Goal: Task Accomplishment & Management: Complete application form

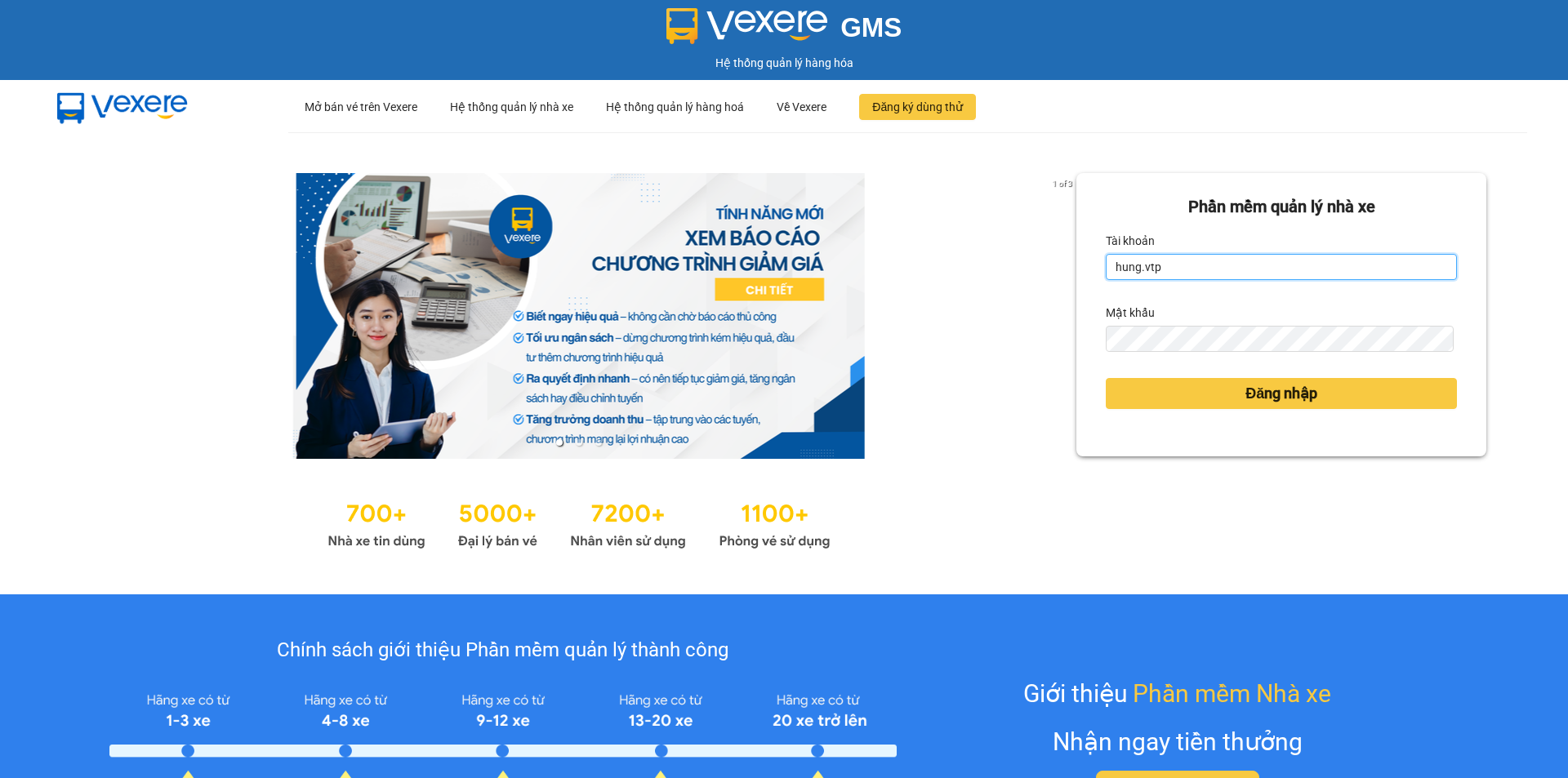
click at [1187, 272] on input "hung.vtp" at bounding box center [1281, 267] width 351 height 26
type input "ngocgiau.vtp"
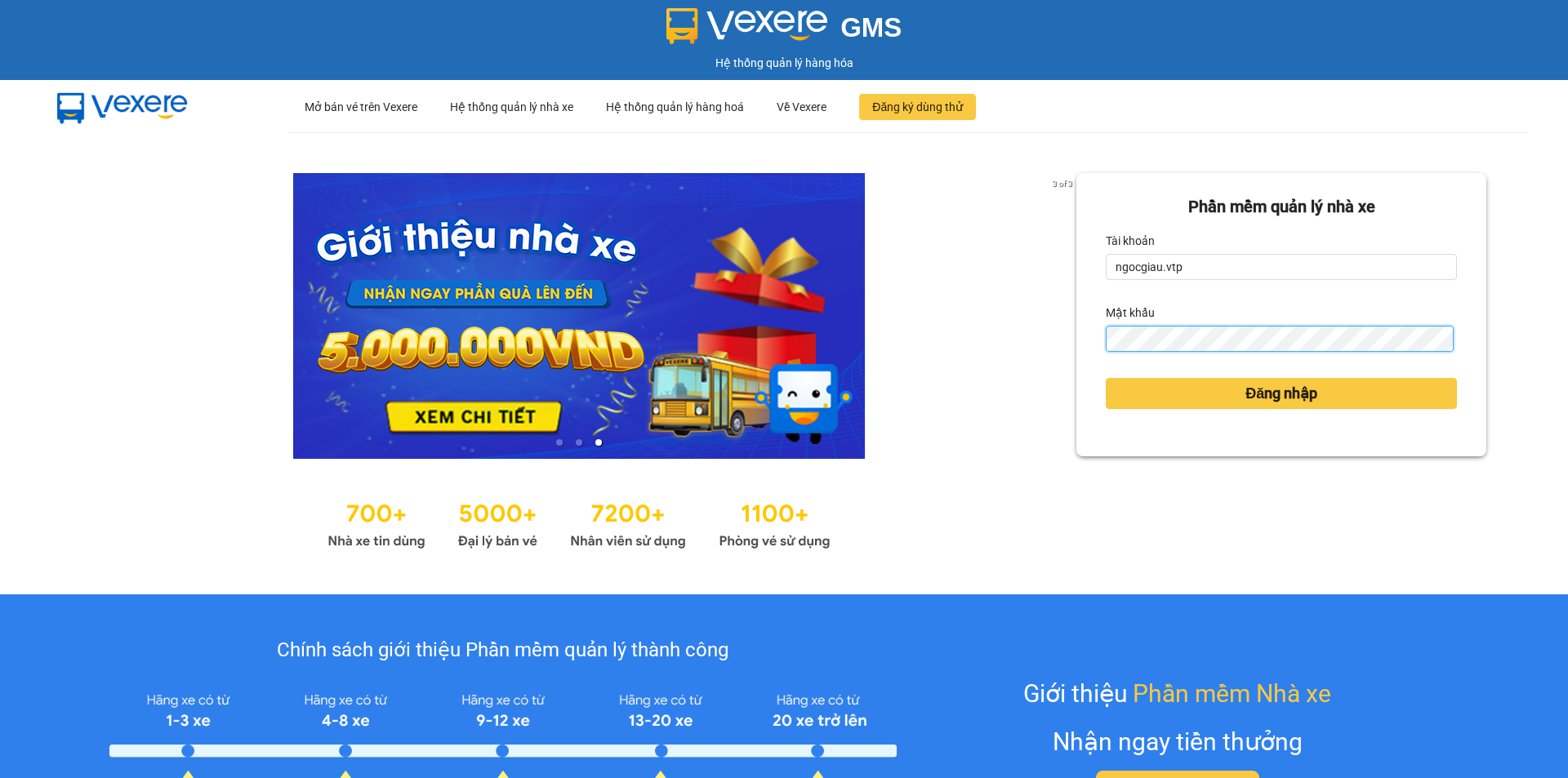
click at [1106, 378] on button "Đăng nhập" at bounding box center [1281, 393] width 351 height 31
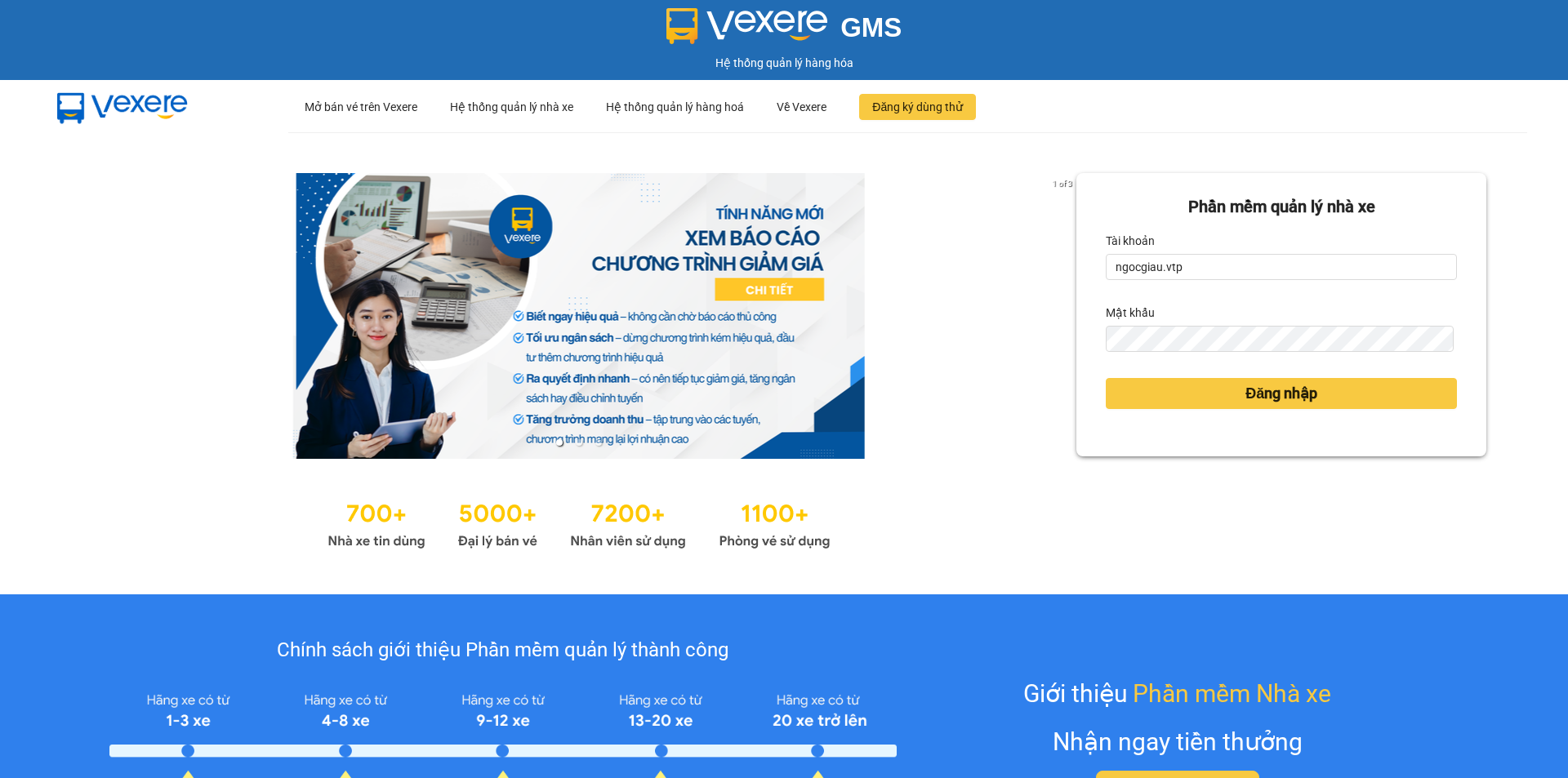
click at [1301, 525] on div "Phần mềm quản lý nhà xe Tài khoản ngocgiau.vtp Mật khẩu Đăng nhập" at bounding box center [1281, 363] width 410 height 381
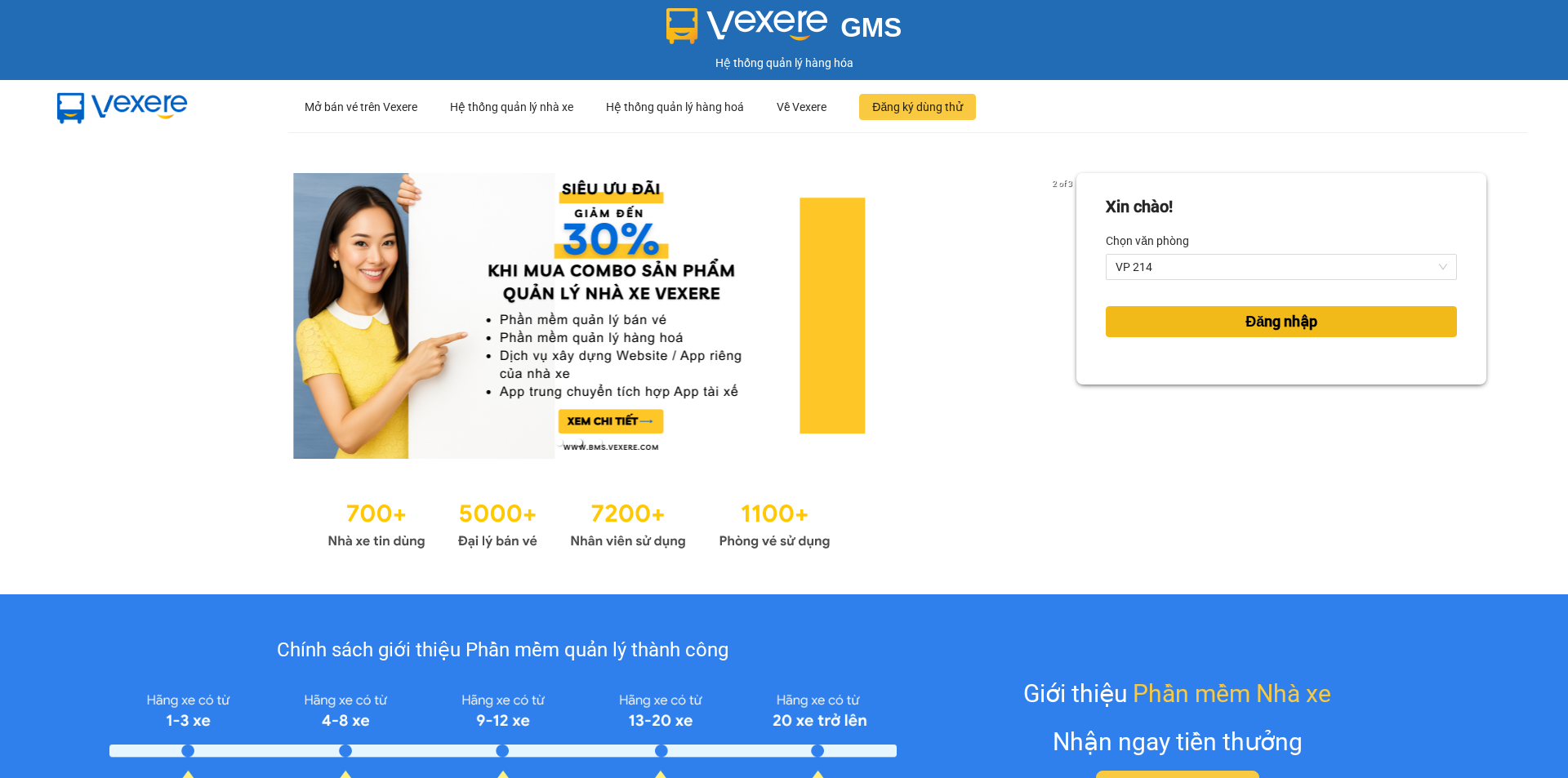
click at [1284, 321] on span "Đăng nhập" at bounding box center [1281, 321] width 72 height 23
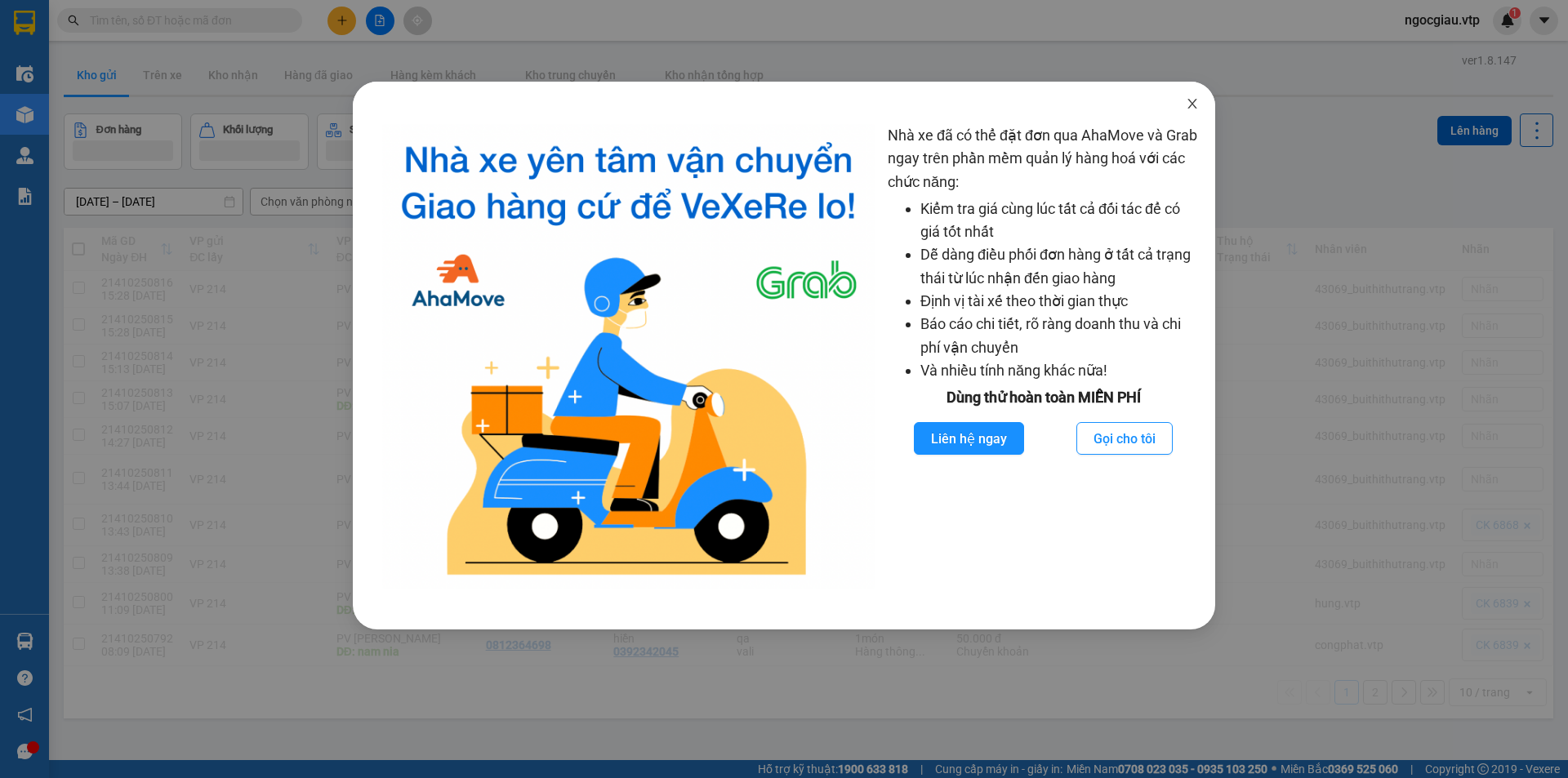
click at [1188, 95] on span "Close" at bounding box center [1192, 104] width 46 height 46
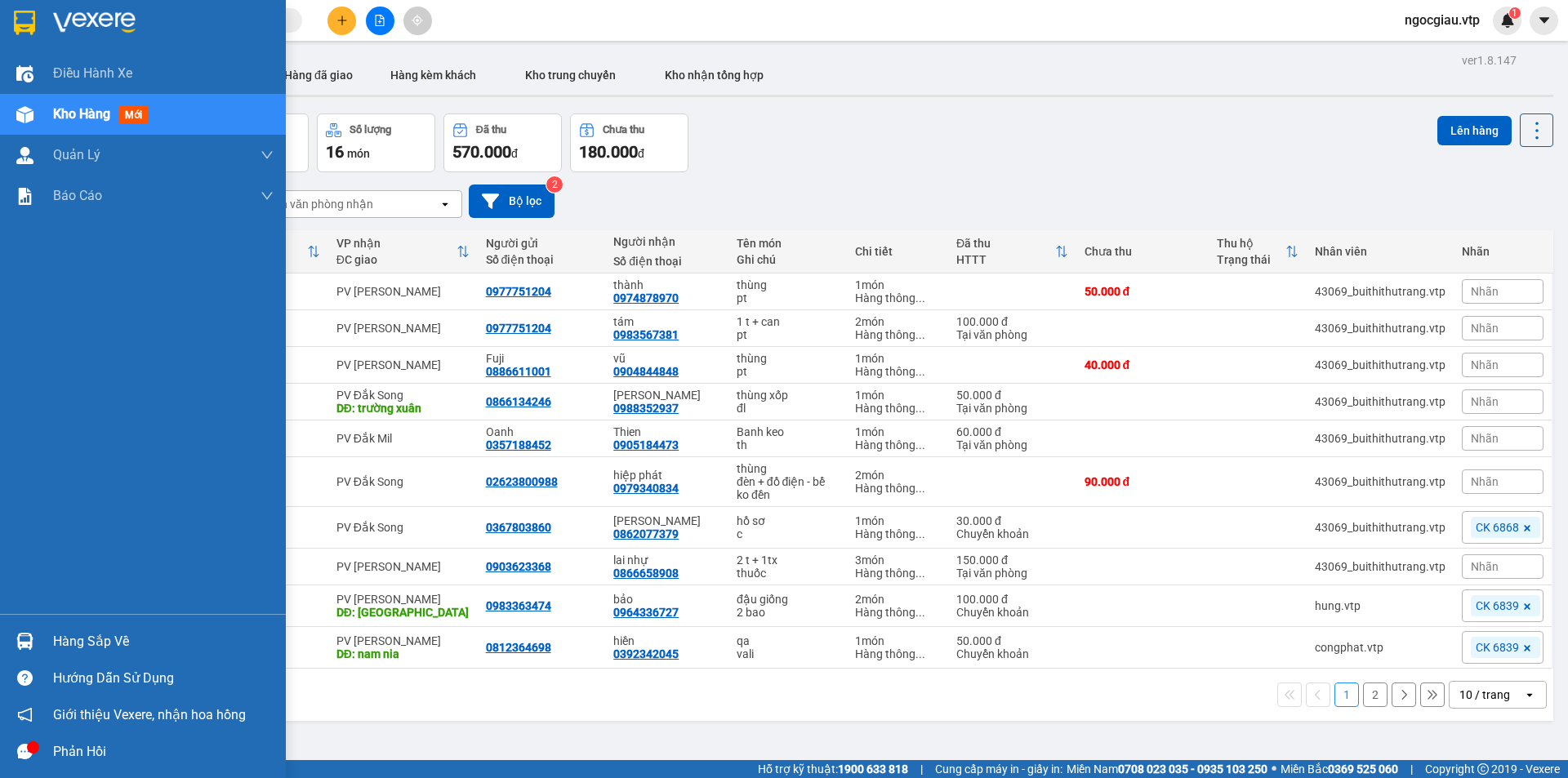
click at [56, 109] on span "Kho hàng" at bounding box center [81, 114] width 57 height 16
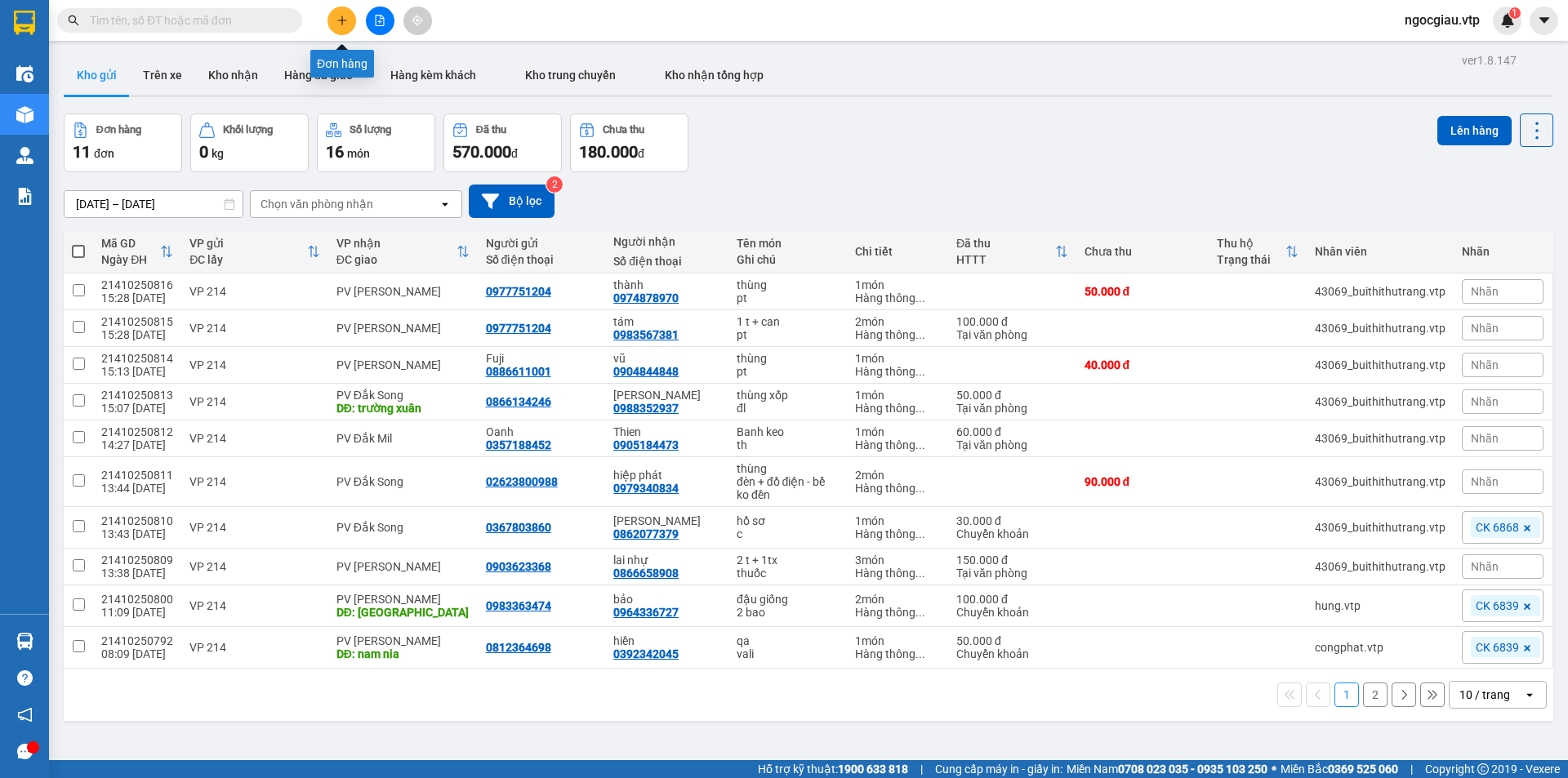
click at [345, 17] on icon "plus" at bounding box center [342, 21] width 12 height 12
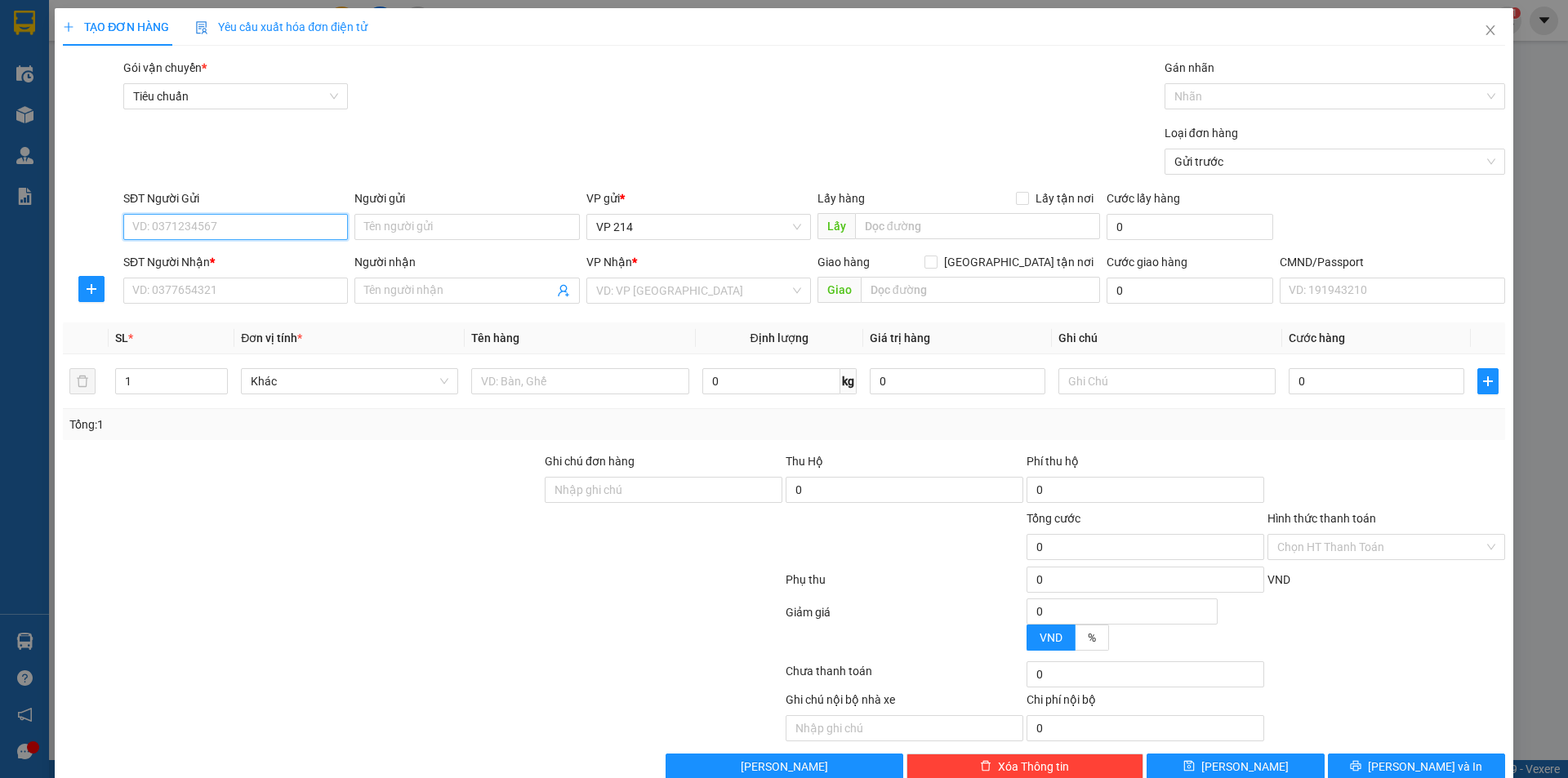
click at [251, 232] on input "SĐT Người Gửi" at bounding box center [235, 227] width 225 height 26
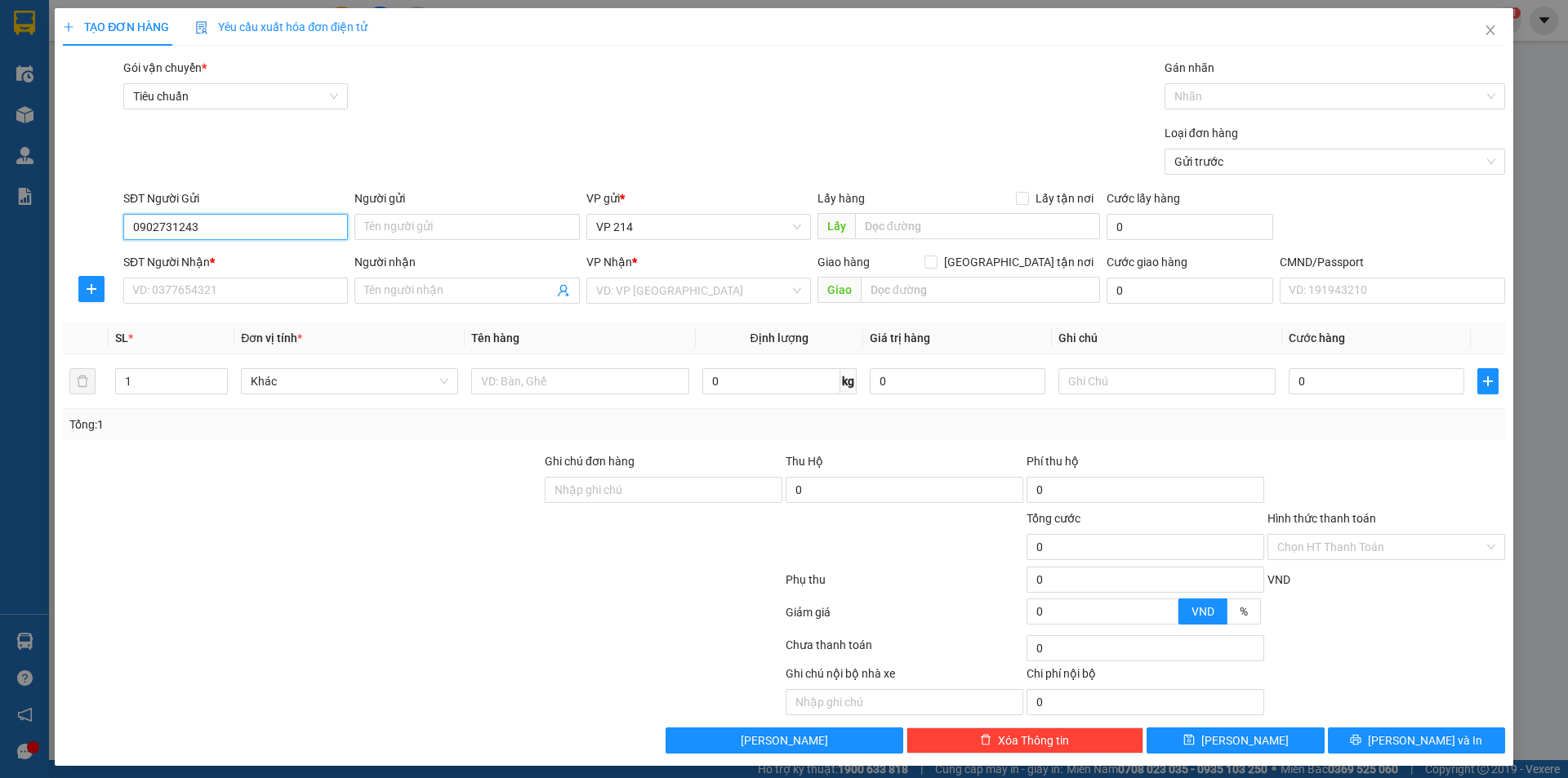
type input "0902731243"
type input "hưng"
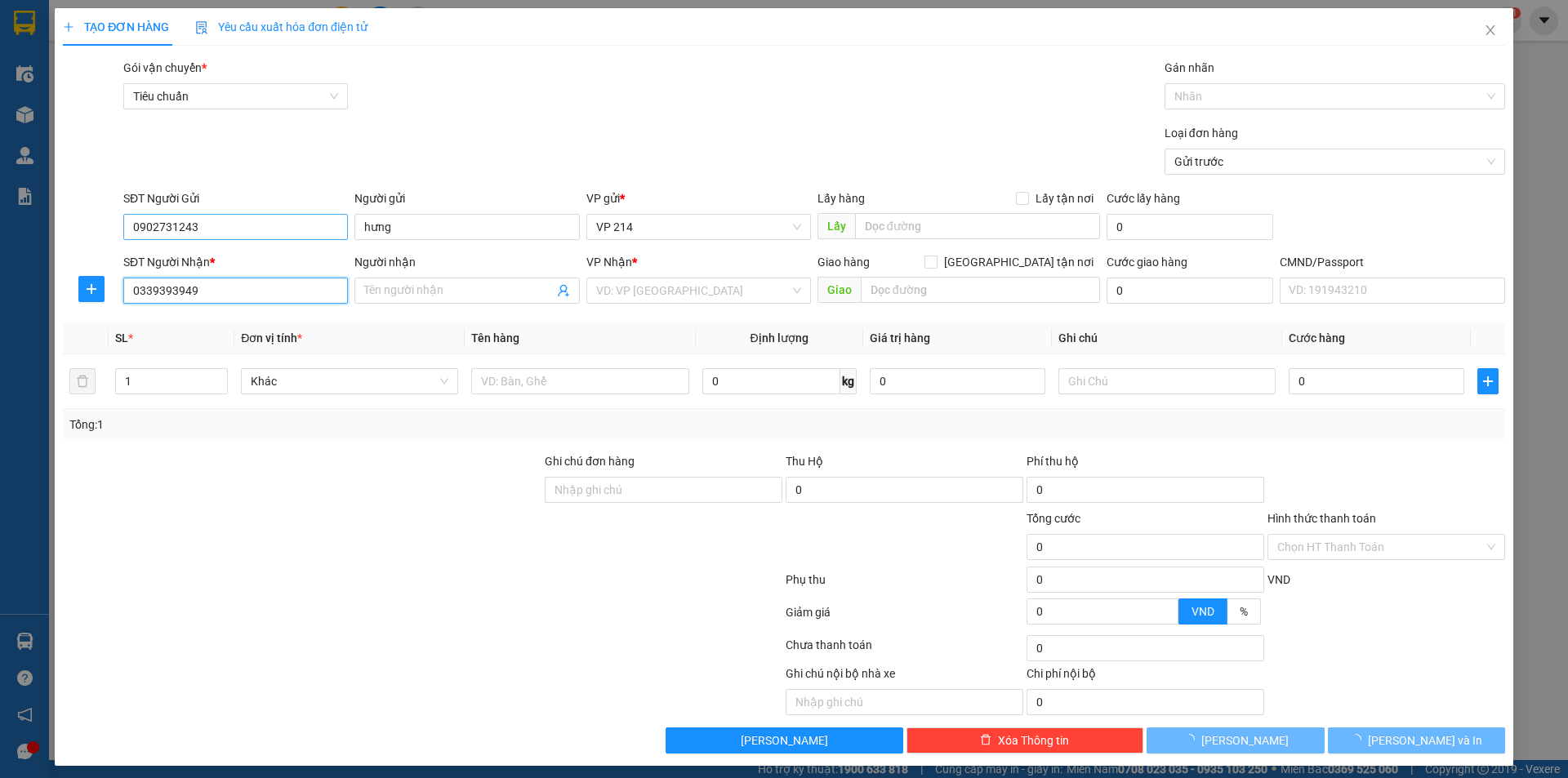
type input "0339393949"
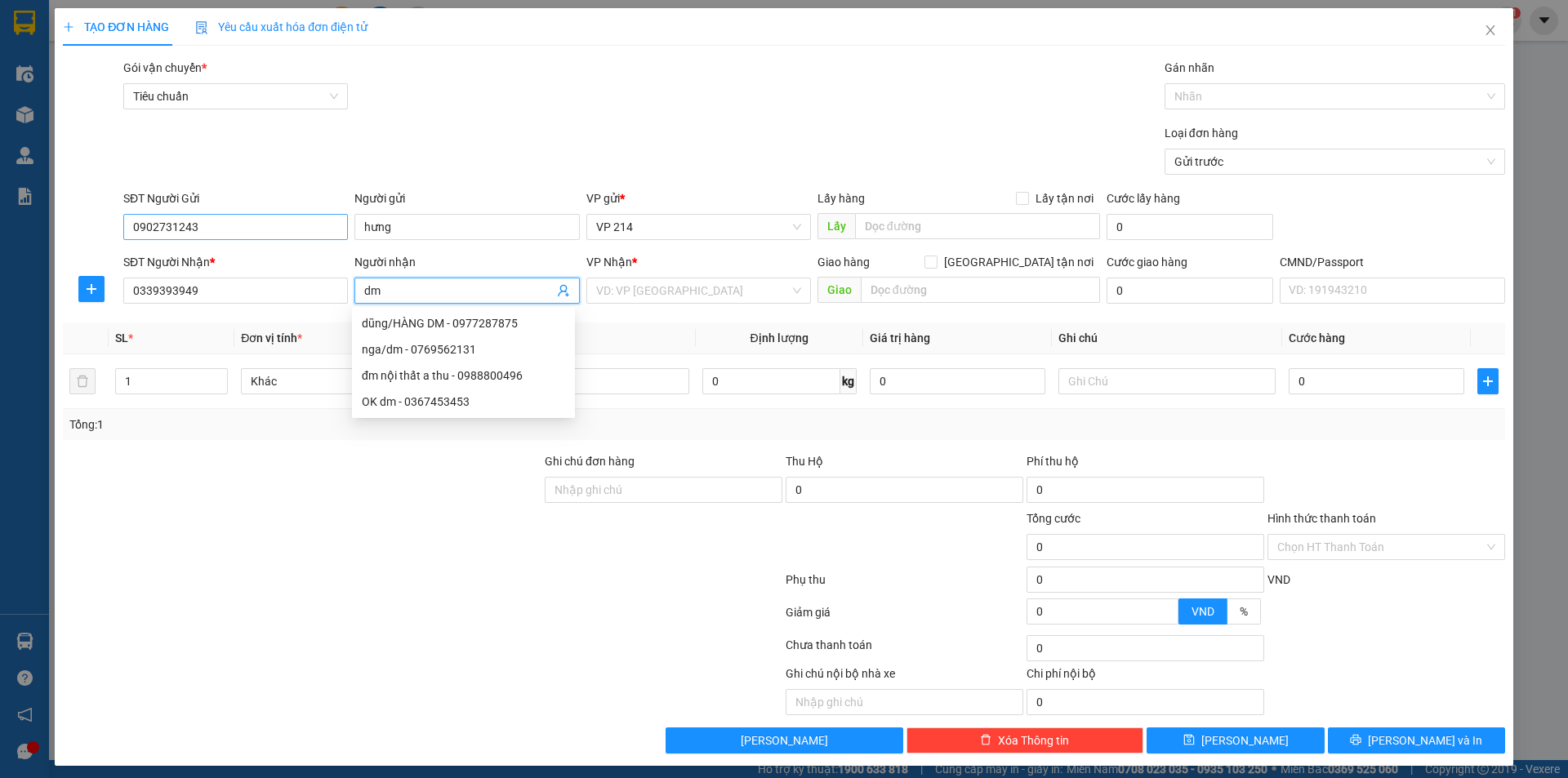
type input "d"
type input "Trâm"
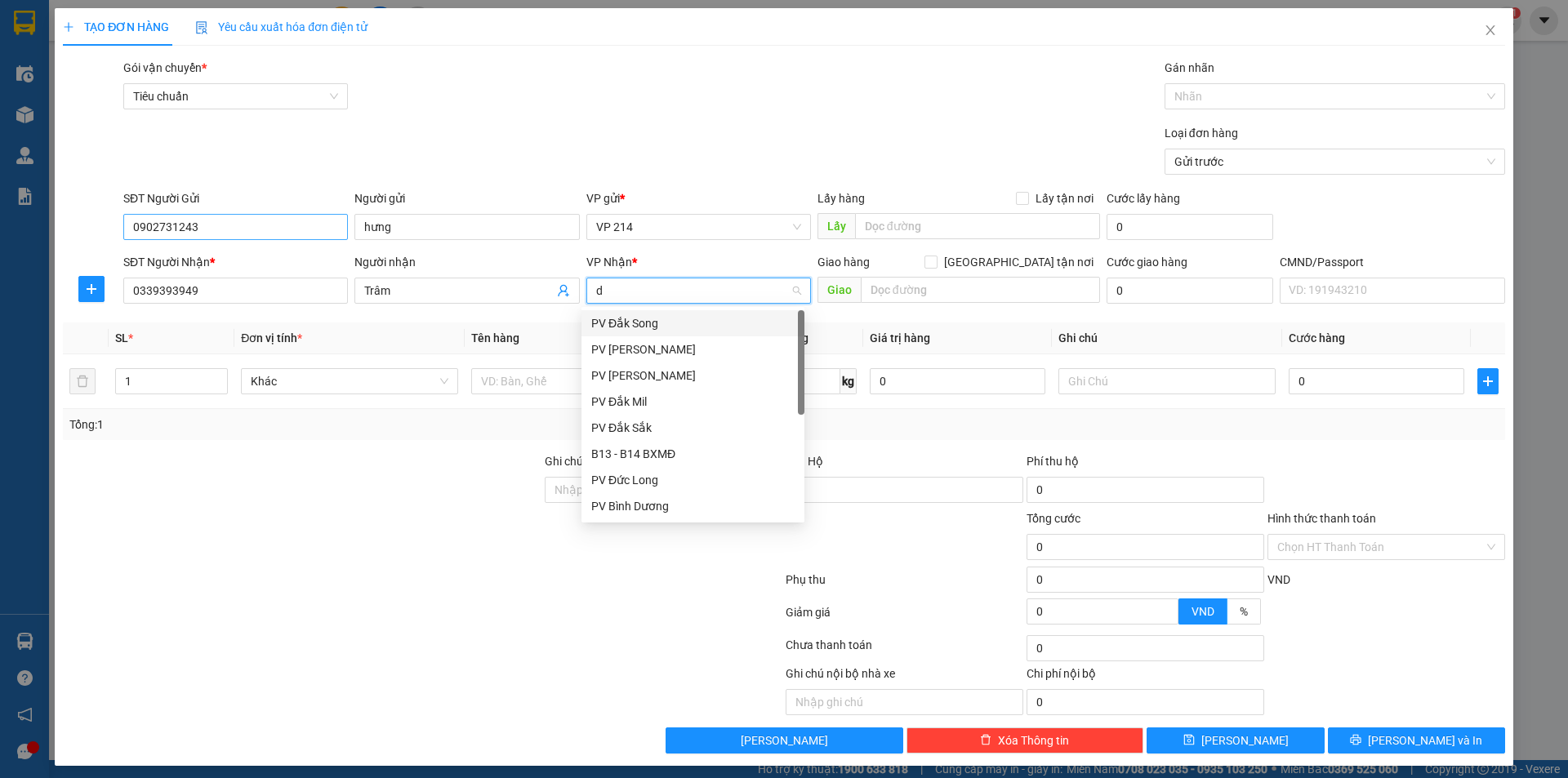
type input "dm"
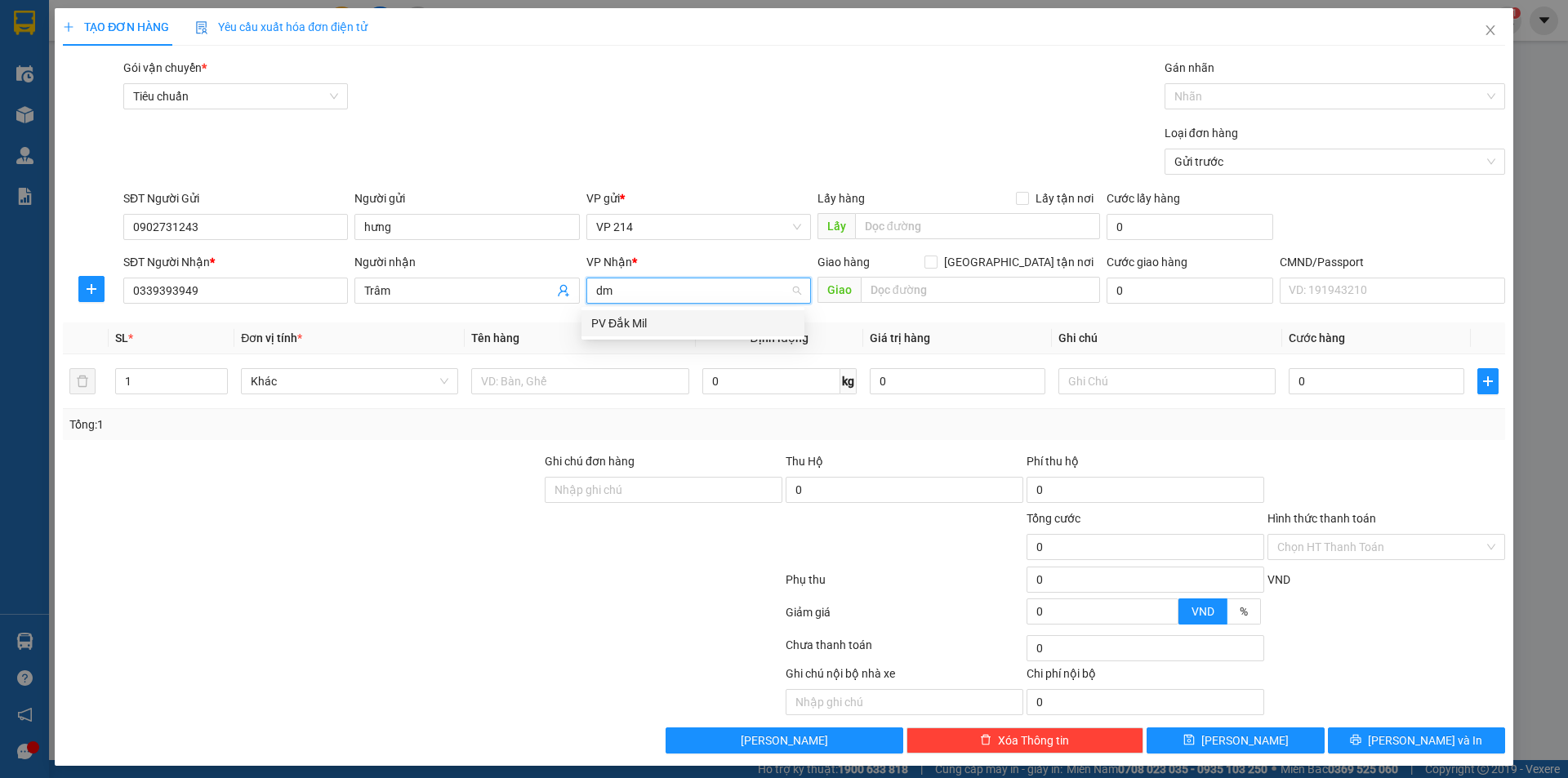
click at [633, 321] on div "PV Đắk Mil" at bounding box center [693, 323] width 203 height 18
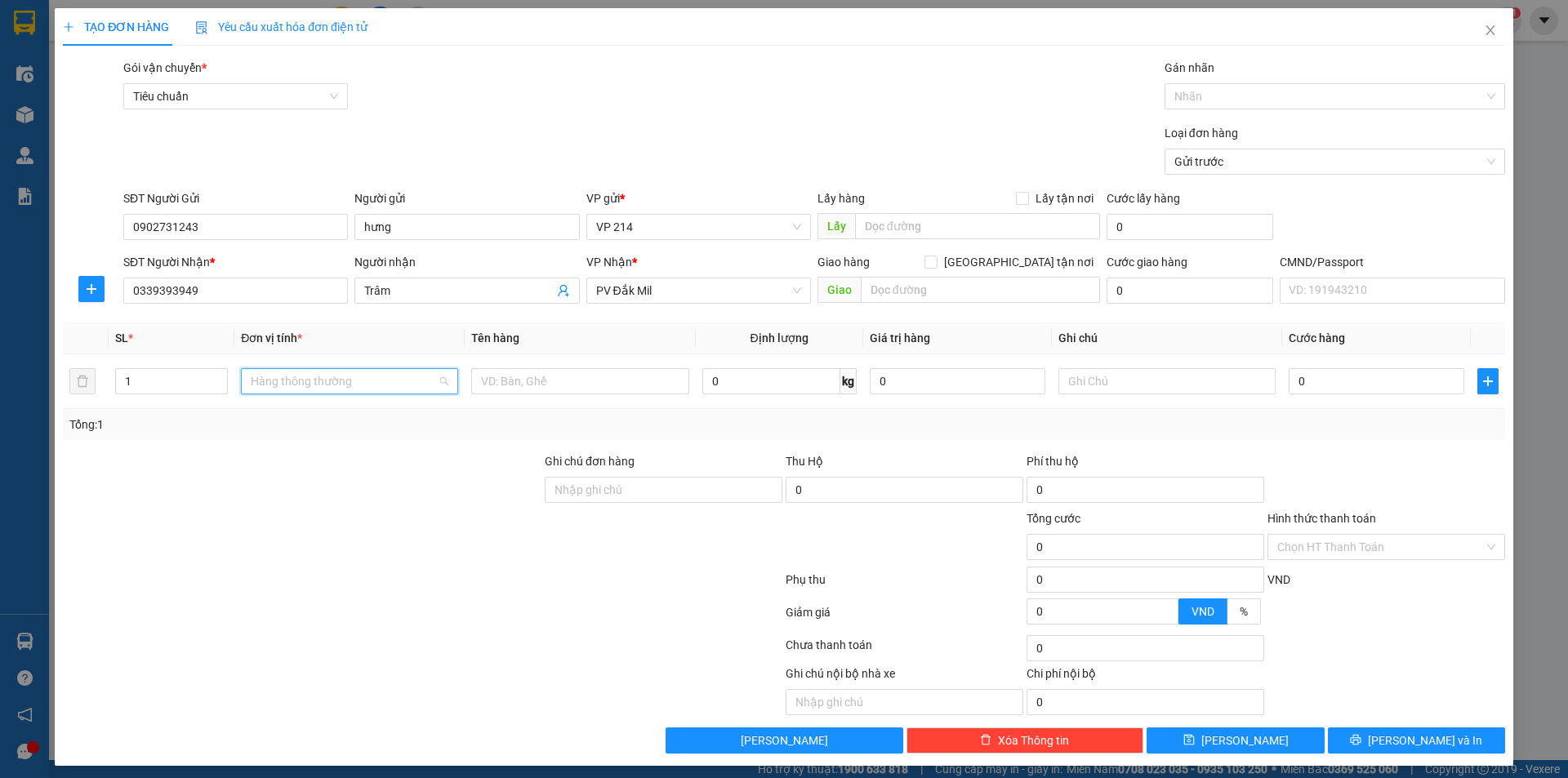
scroll to position [339, 0]
type input "2"
type input "d"
type input "đồ si"
type input "2 bao"
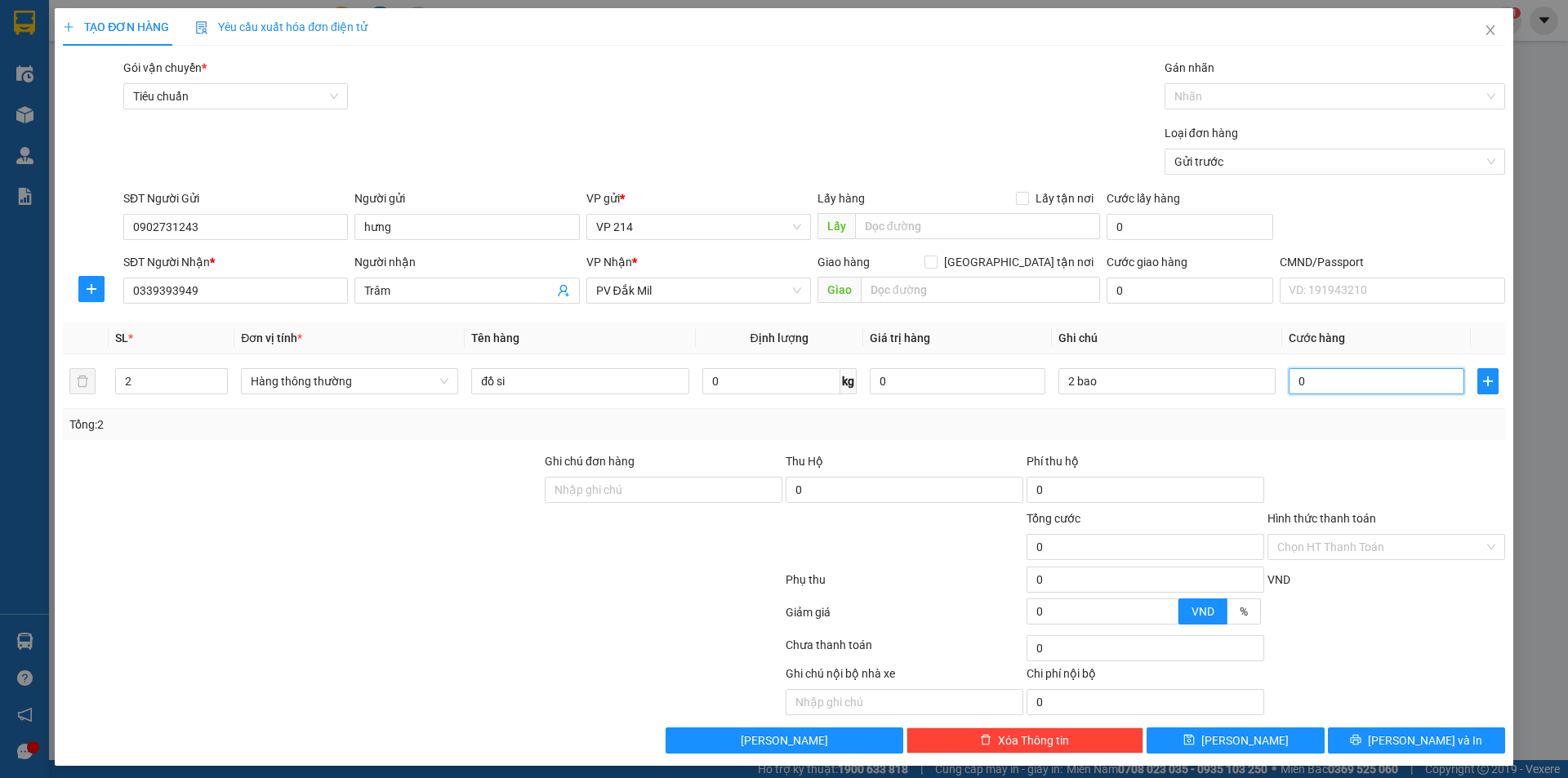
type input "3"
type input "30"
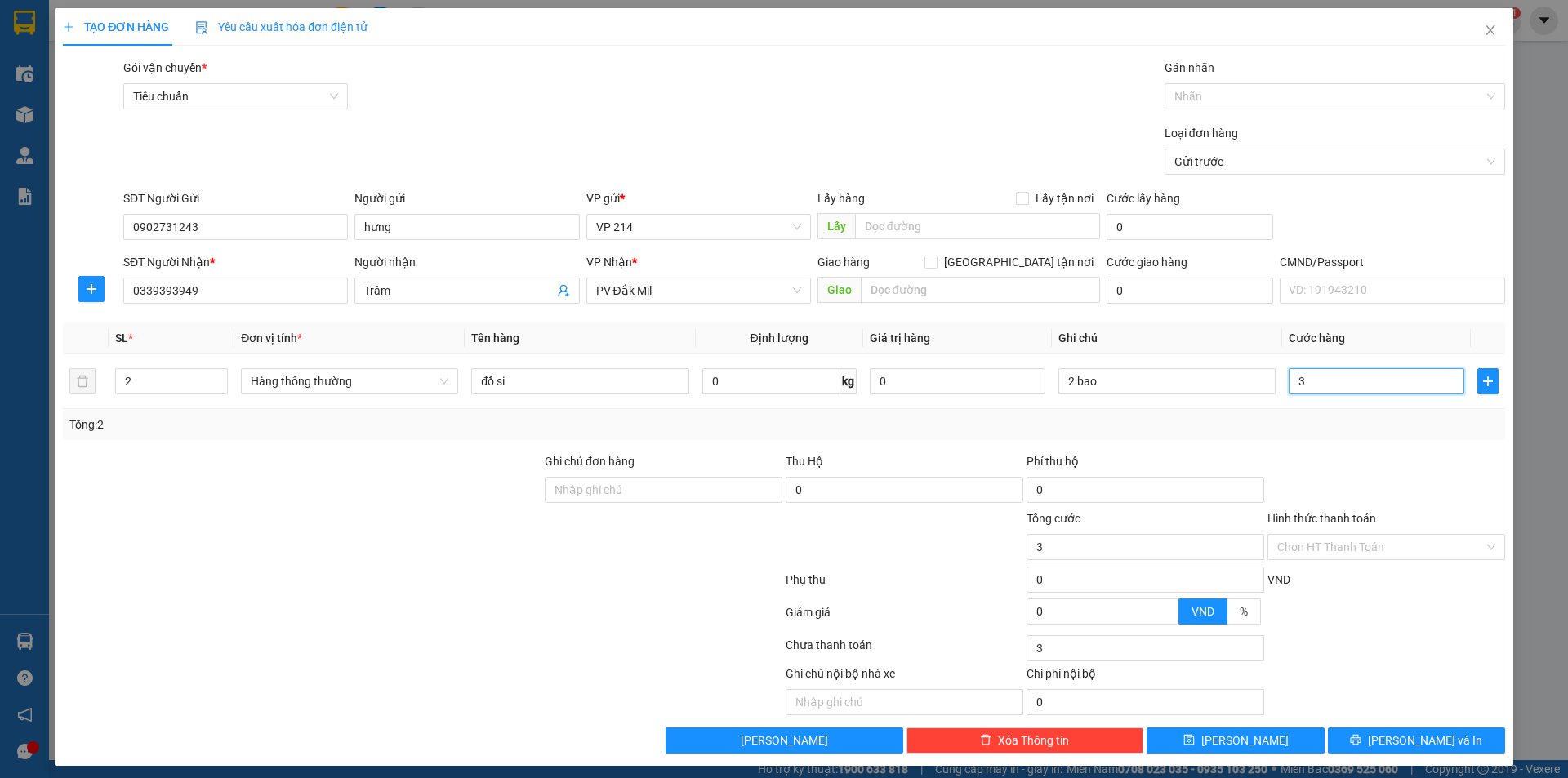
type input "30"
type input "300"
type input "3.000"
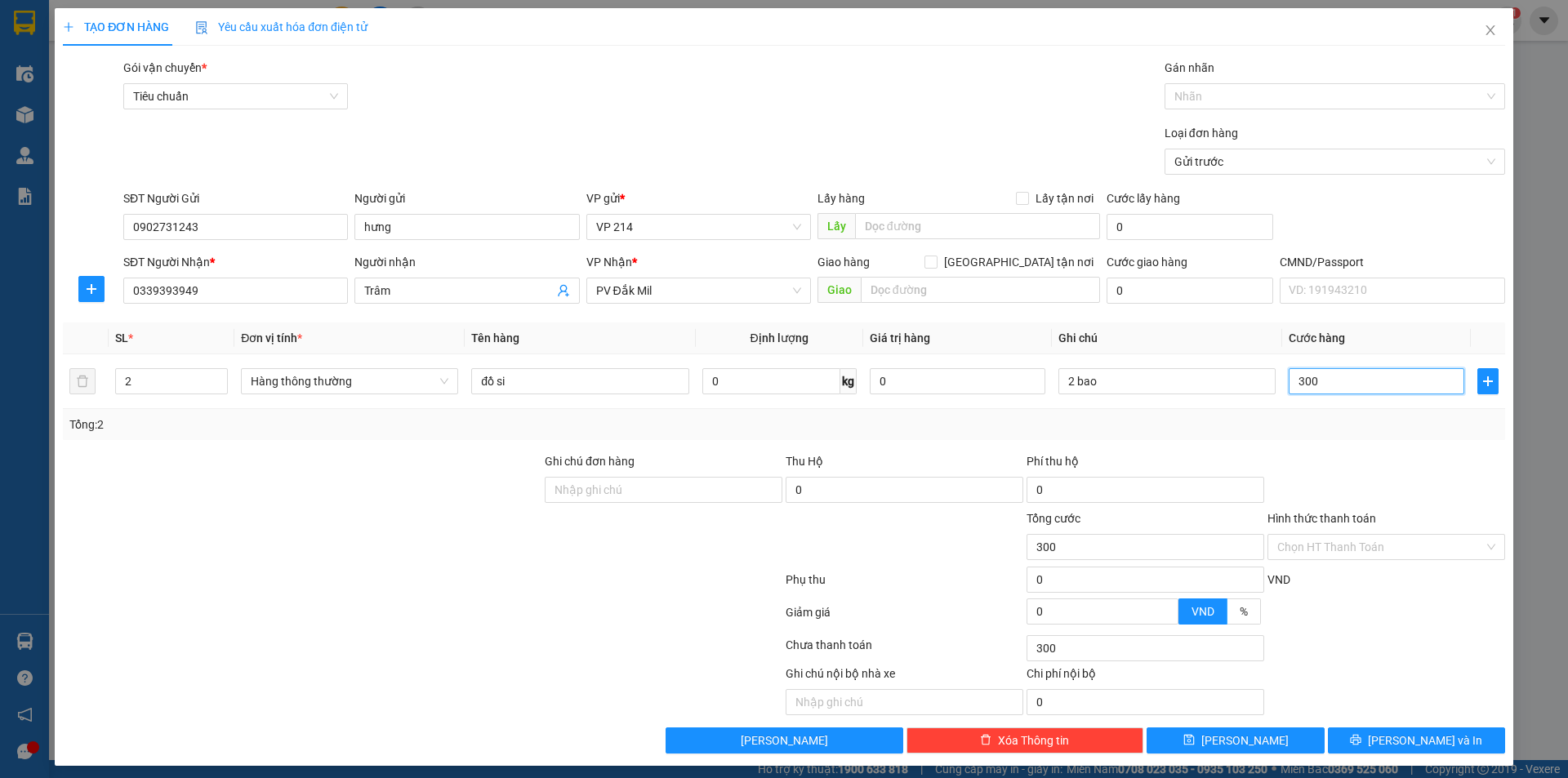
type input "3.000"
type input "30.000"
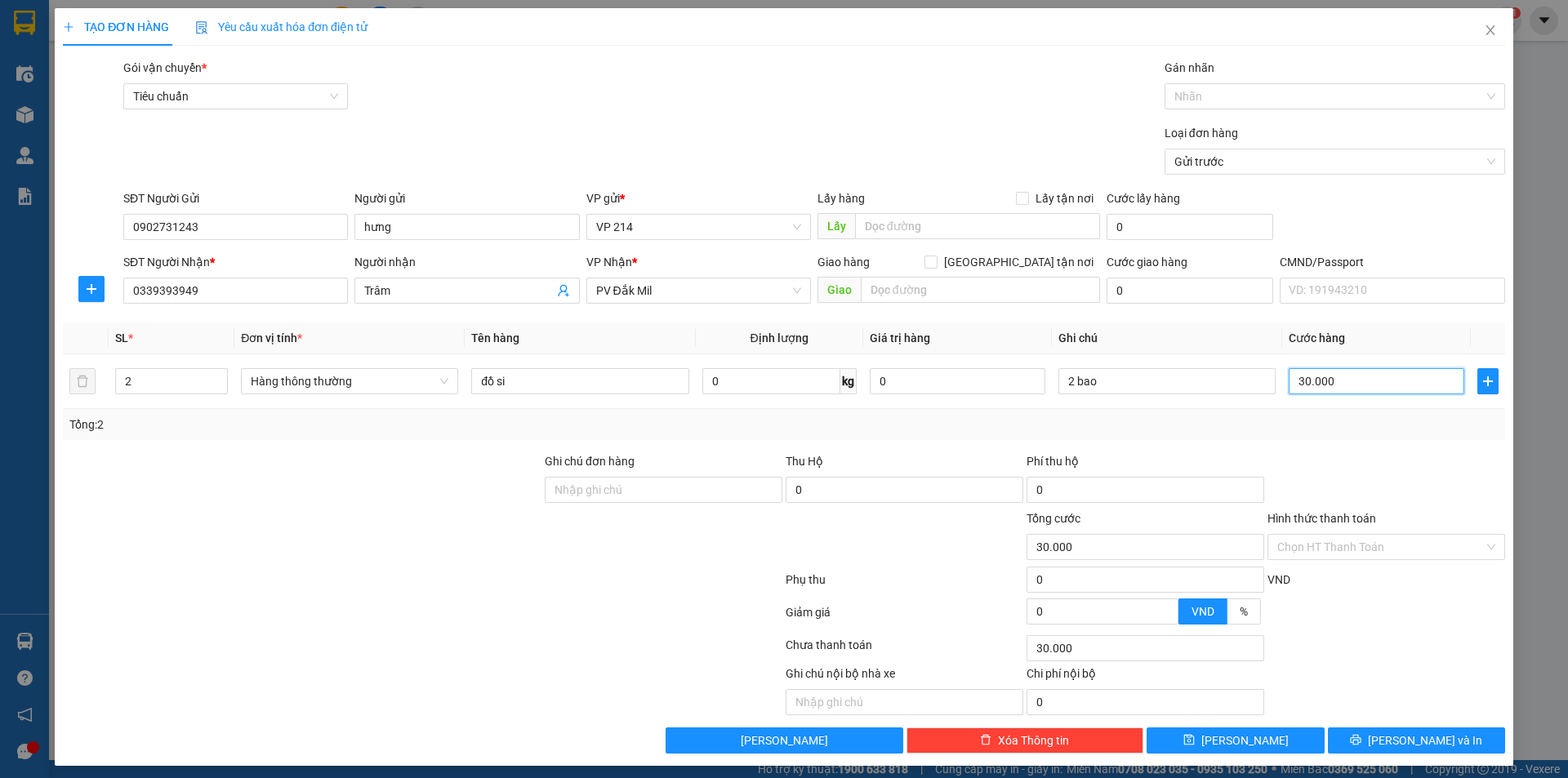
type input "300.000"
click at [1422, 739] on span "Lưu và In" at bounding box center [1425, 741] width 115 height 18
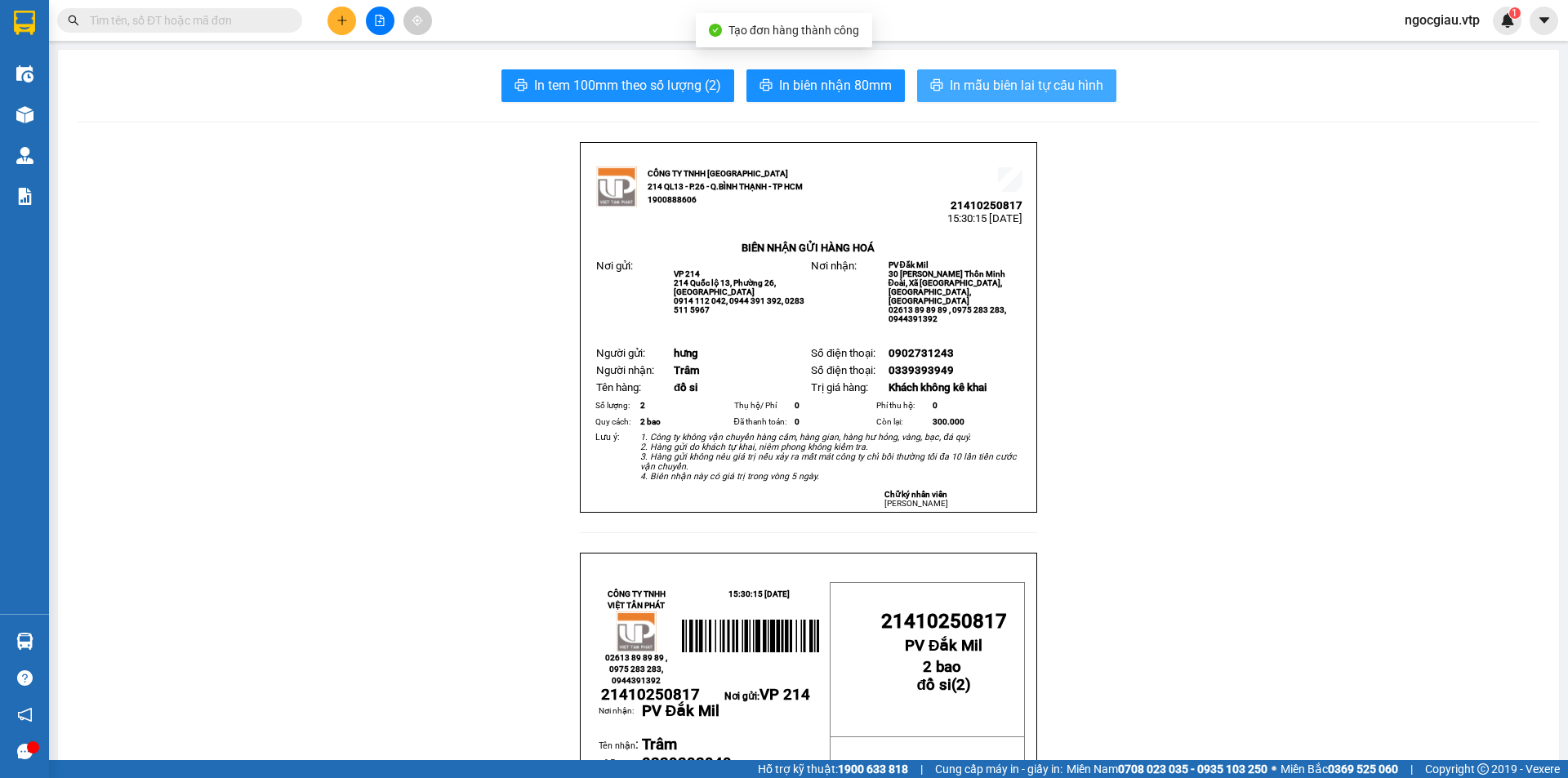
click at [1011, 80] on span "In mẫu biên lai tự cấu hình" at bounding box center [1026, 85] width 153 height 21
click at [1453, 24] on span "ngocgiau.vtp" at bounding box center [1441, 20] width 101 height 21
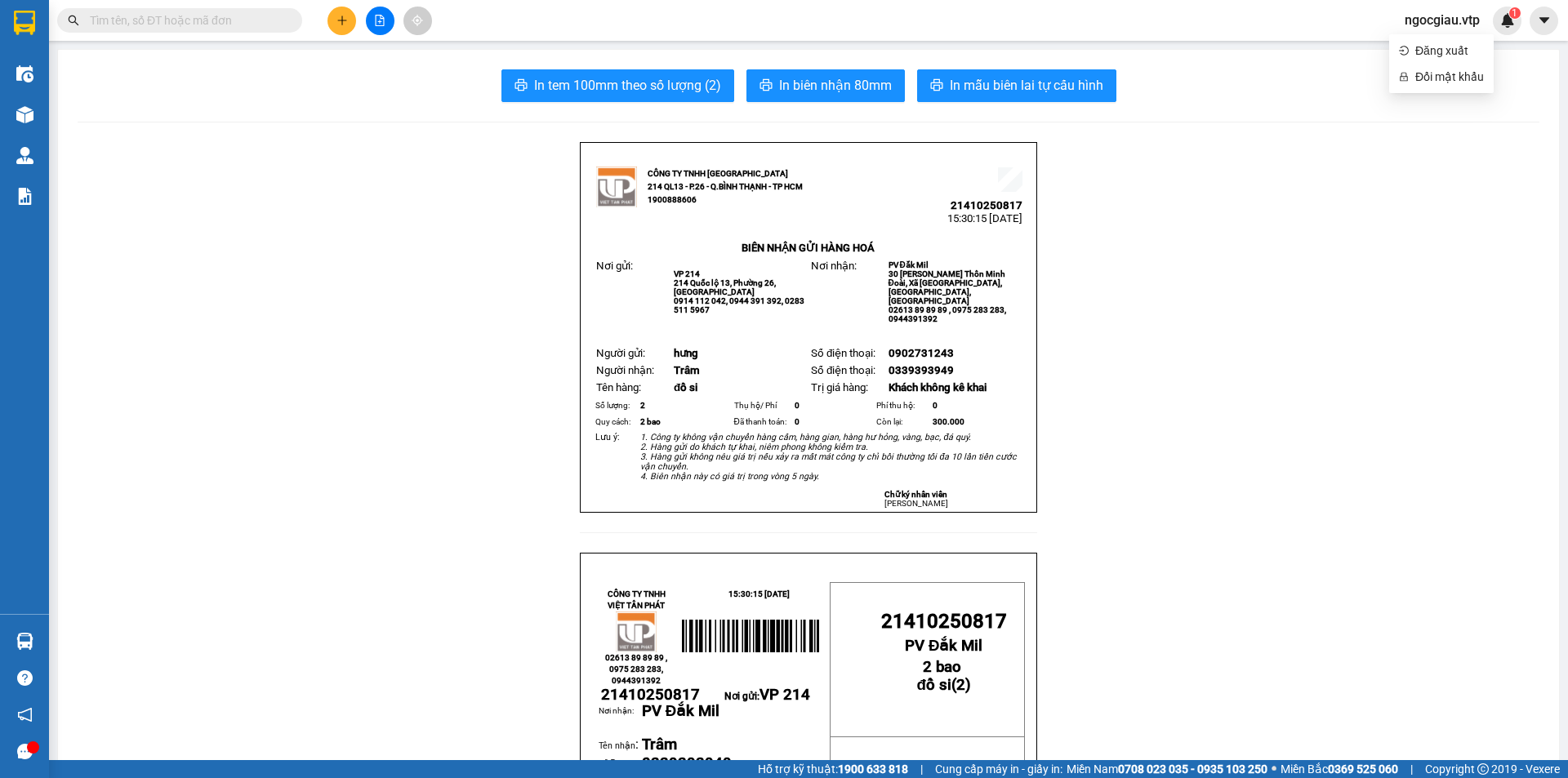
drag, startPoint x: 1505, startPoint y: 482, endPoint x: 1368, endPoint y: 282, distance: 242.4
click at [1439, 22] on span "ngocgiau.vtp" at bounding box center [1441, 20] width 101 height 21
click at [1449, 46] on span "Đăng xuất" at bounding box center [1449, 50] width 69 height 18
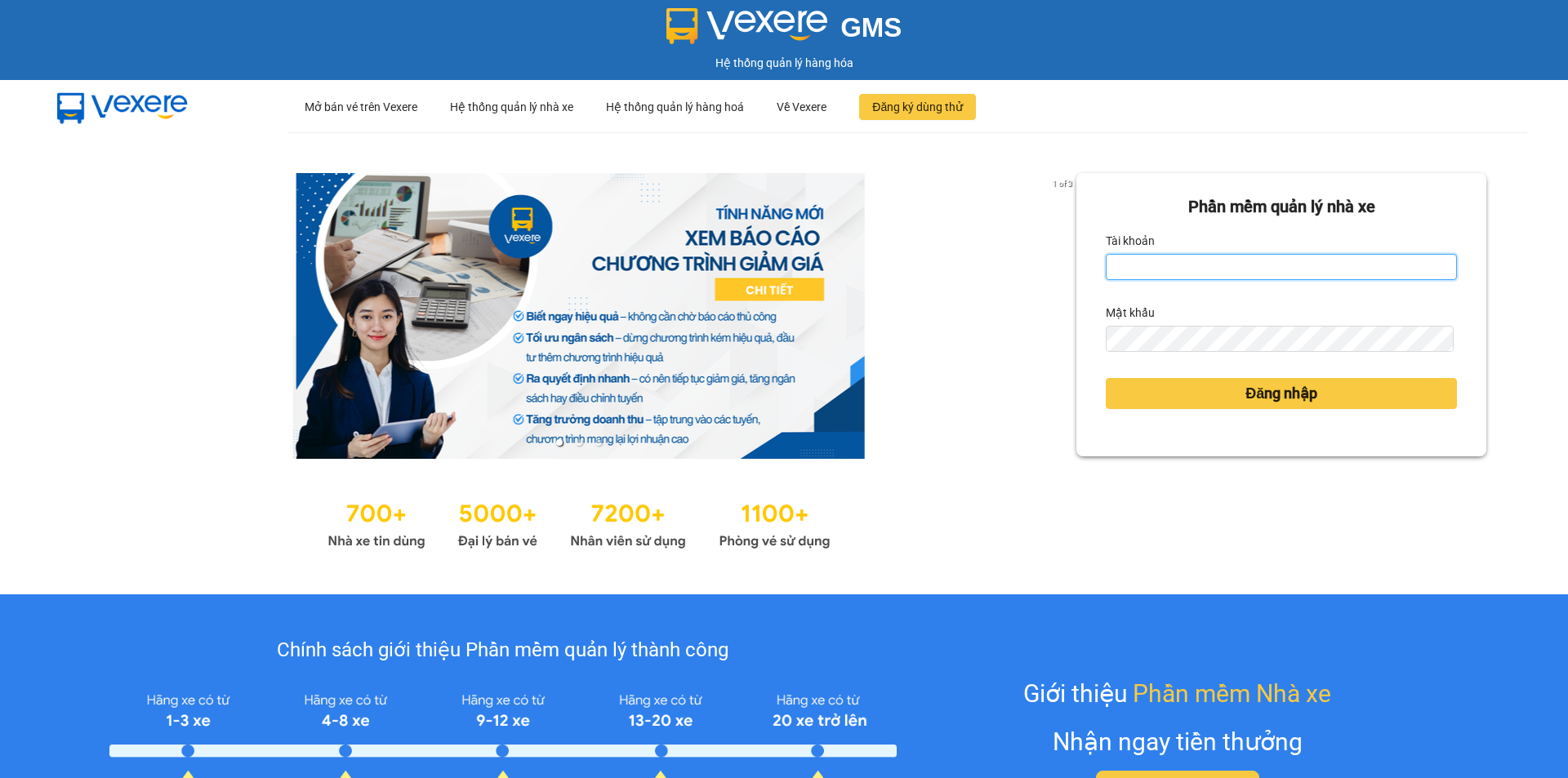
type input "hung.vtp"
drag, startPoint x: 995, startPoint y: 461, endPoint x: 808, endPoint y: 511, distance: 193.6
click at [973, 469] on div "1 of 3" at bounding box center [579, 363] width 995 height 381
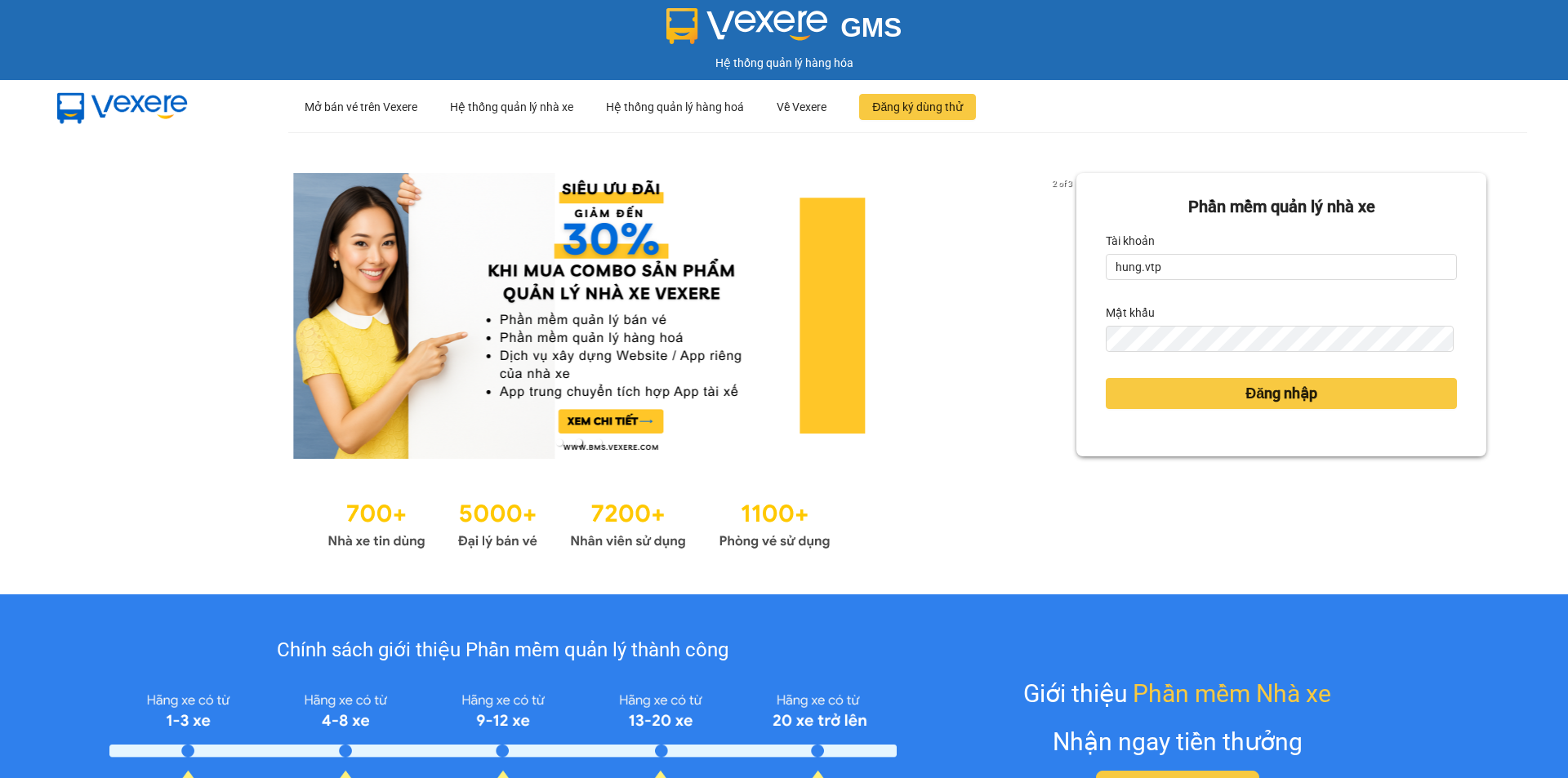
drag, startPoint x: 867, startPoint y: 611, endPoint x: 696, endPoint y: 700, distance: 192.8
click at [867, 611] on div "Chính sách giới thiệu Phần mềm quản lý thành công *Lưu ý: Số lượng xe không bao…" at bounding box center [784, 743] width 1568 height 297
